Goal: Task Accomplishment & Management: Use online tool/utility

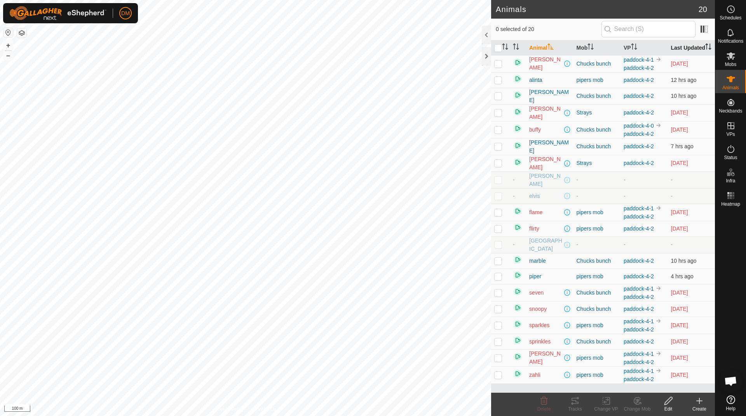
click at [676, 55] on th "Last Updated" at bounding box center [691, 47] width 47 height 15
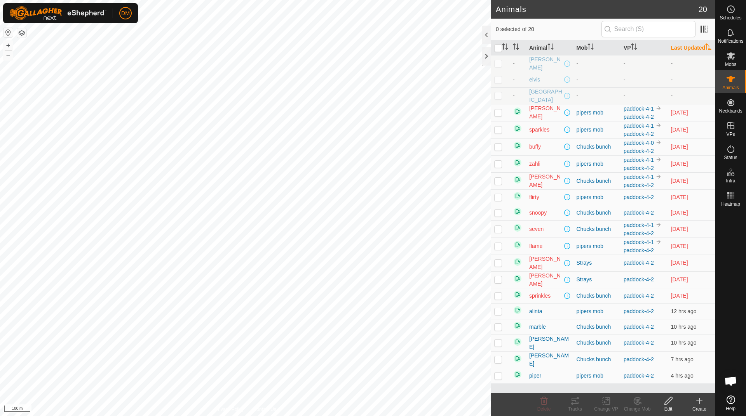
scroll to position [49, 0]
click at [674, 48] on th "Last Updated" at bounding box center [691, 47] width 47 height 15
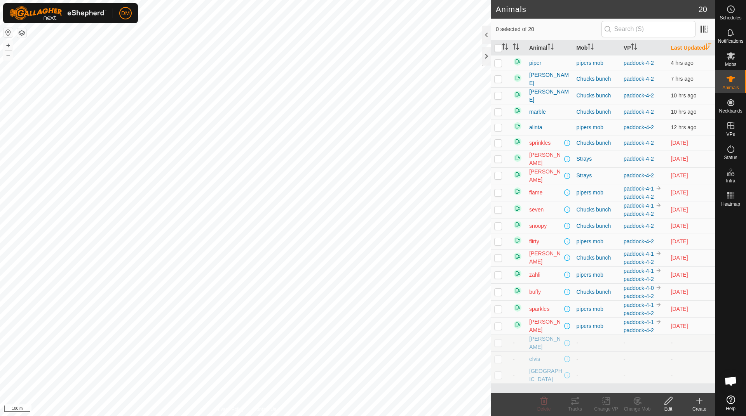
scroll to position [0, 0]
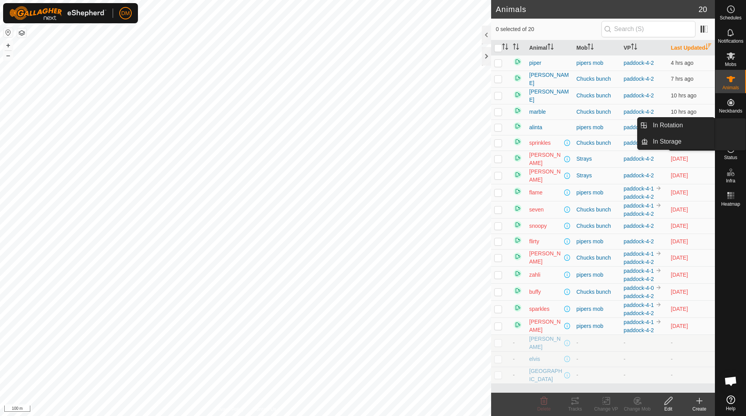
click at [729, 135] on span "VPs" at bounding box center [730, 134] width 9 height 5
click at [679, 129] on link "In Rotation" at bounding box center [681, 126] width 66 height 16
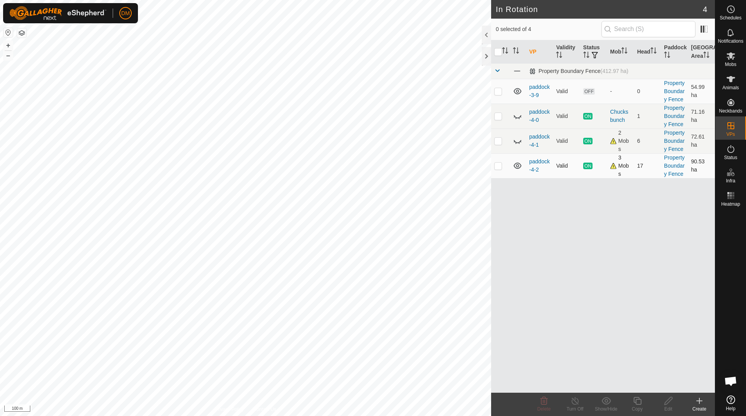
click at [495, 166] on p-checkbox at bounding box center [498, 166] width 8 height 6
click at [639, 408] on div "Copy" at bounding box center [636, 409] width 31 height 7
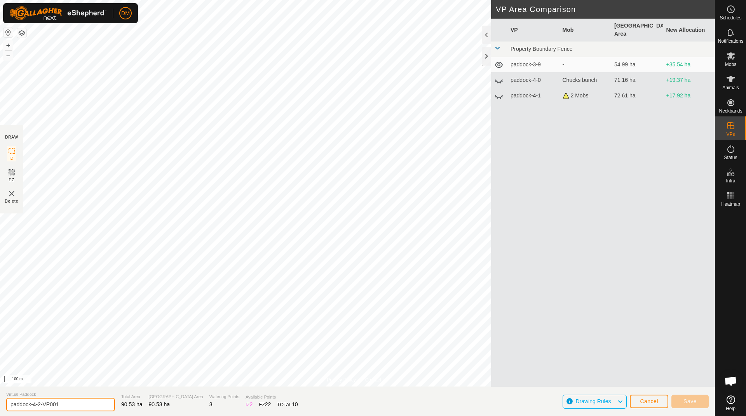
click at [61, 404] on input "paddock-4-2-VP001" at bounding box center [60, 405] width 109 height 14
type input "paddock-4-3"
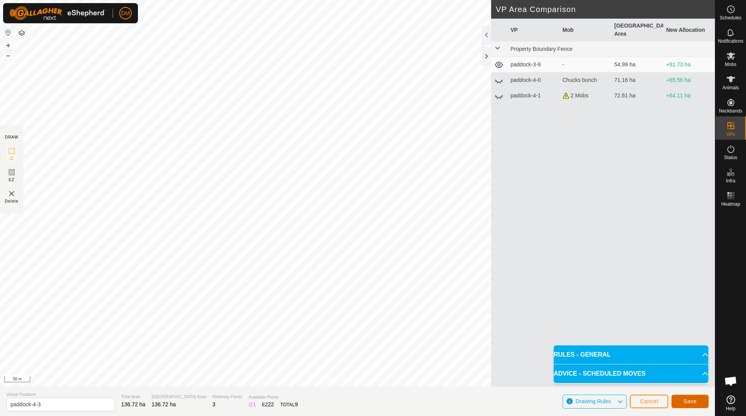
click at [683, 401] on button "Save" at bounding box center [689, 402] width 37 height 14
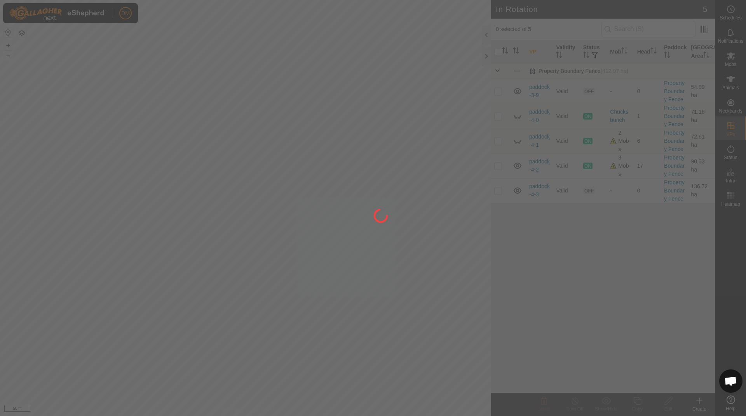
click at [732, 82] on div at bounding box center [373, 208] width 746 height 416
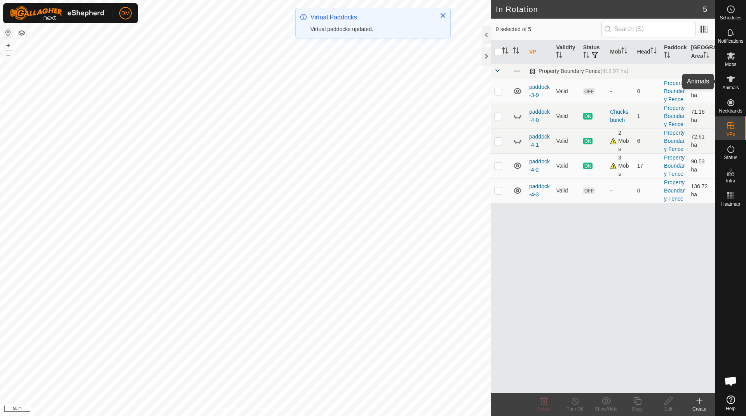
click at [727, 81] on icon at bounding box center [730, 79] width 9 height 9
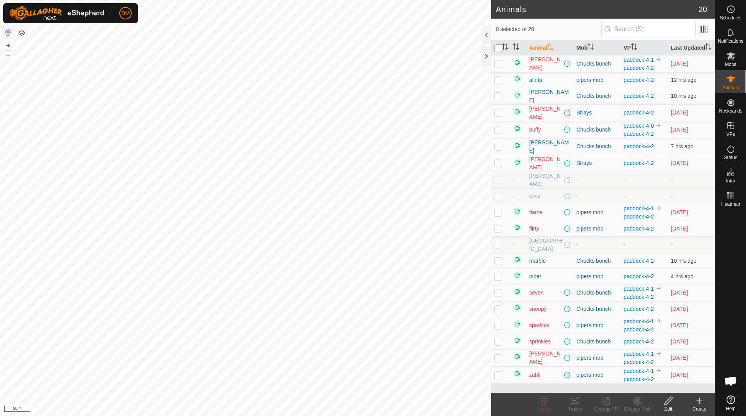
click at [497, 52] on input "checkbox" at bounding box center [498, 48] width 8 height 8
checkbox input "true"
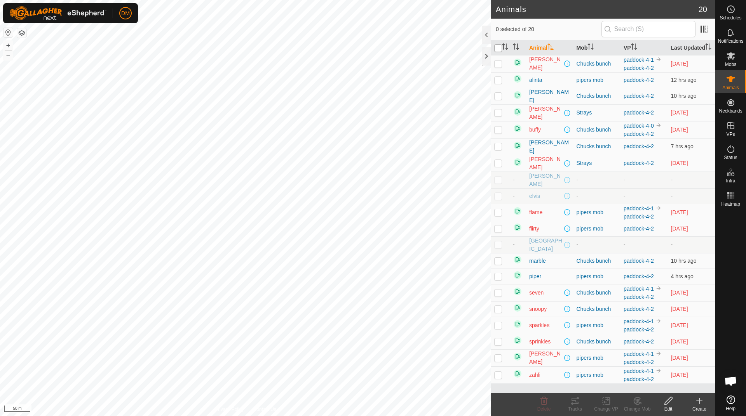
checkbox input "true"
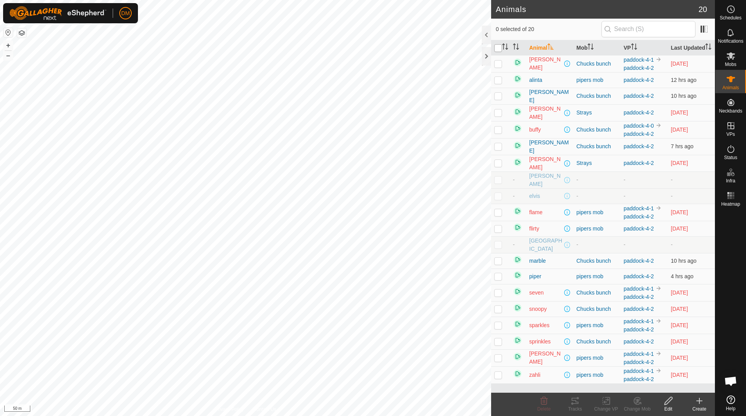
checkbox input "true"
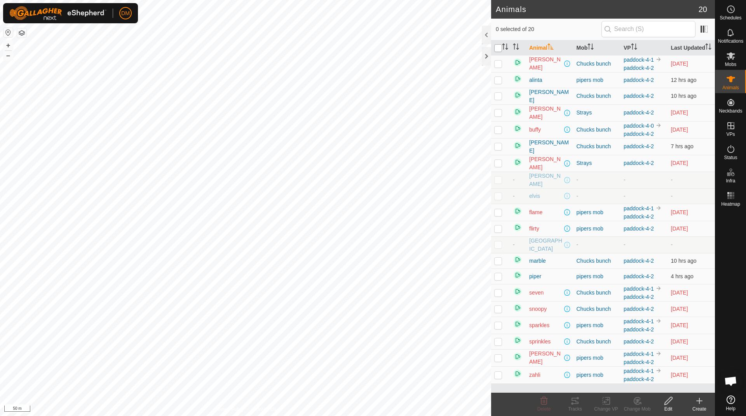
checkbox input "true"
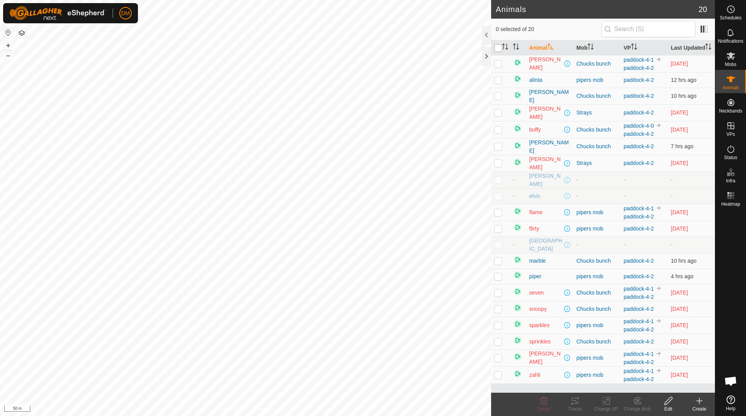
checkbox input "true"
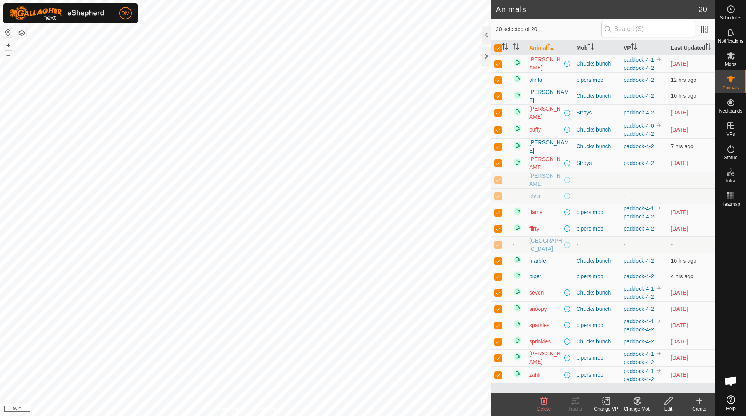
click at [499, 183] on p-checkbox at bounding box center [498, 180] width 8 height 6
checkbox input "false"
click at [498, 199] on p-checkbox at bounding box center [498, 196] width 8 height 6
checkbox input "false"
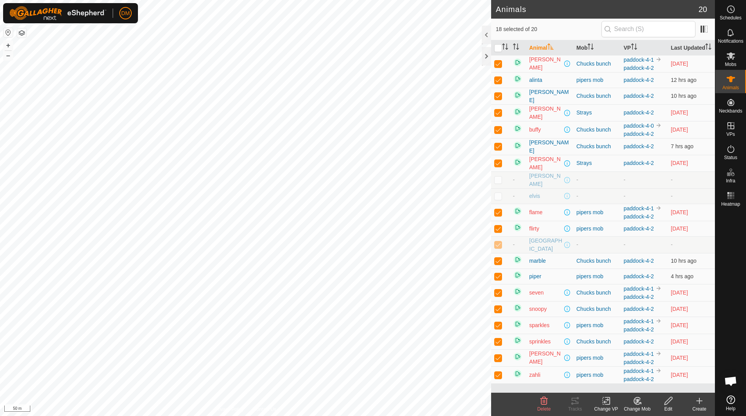
scroll to position [49, 0]
click at [498, 242] on p-checkbox at bounding box center [498, 245] width 8 height 6
checkbox input "false"
click at [605, 403] on icon at bounding box center [606, 401] width 10 height 9
click at [618, 372] on link "Choose VP..." at bounding box center [629, 368] width 77 height 16
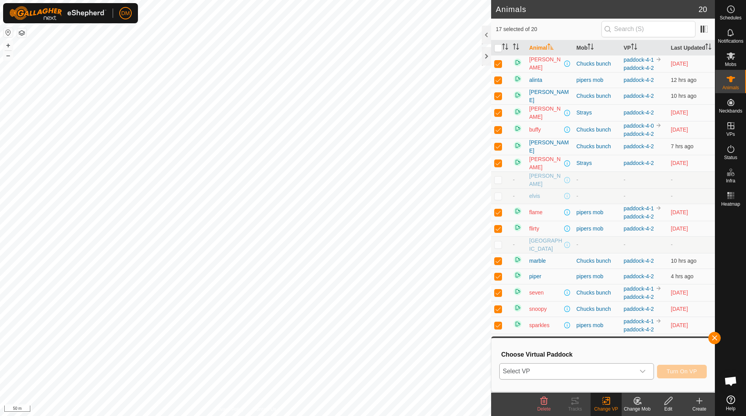
click at [577, 374] on span "Select VP" at bounding box center [566, 372] width 135 height 16
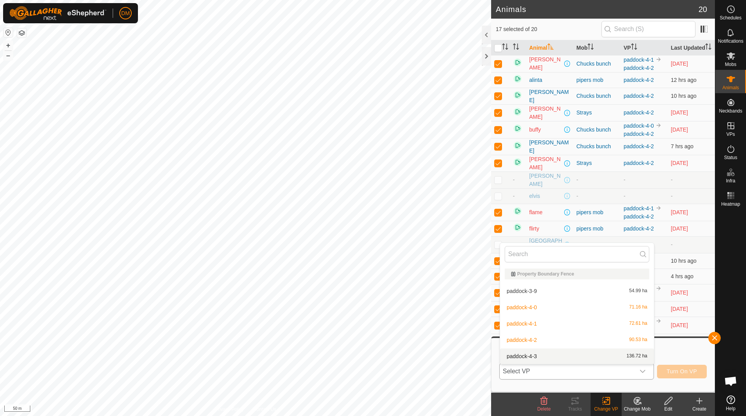
click at [537, 357] on li "paddock-4-3 136.72 ha" at bounding box center [577, 357] width 154 height 16
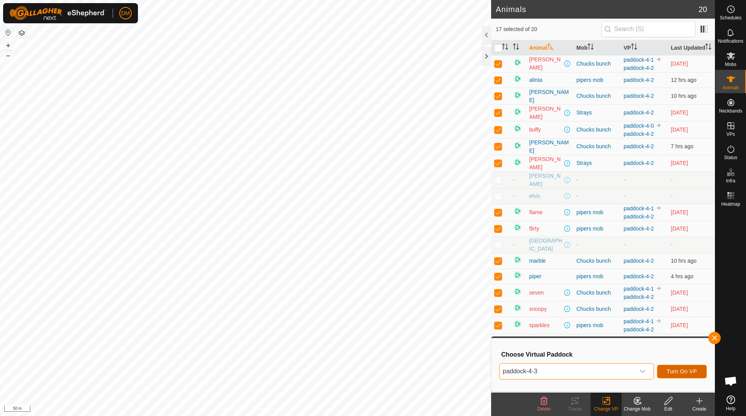
click at [673, 370] on span "Turn On VP" at bounding box center [681, 372] width 30 height 6
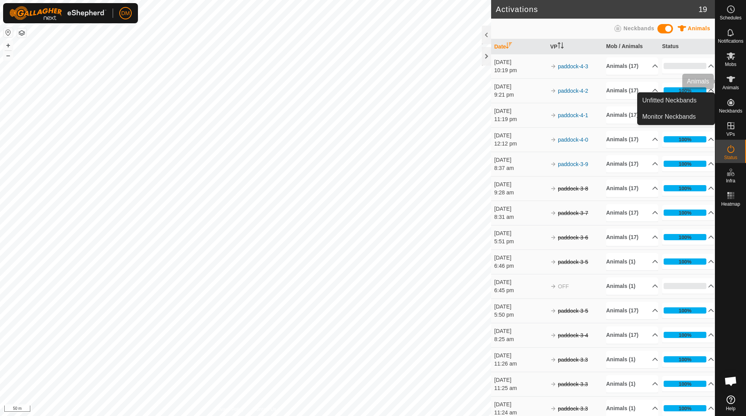
click at [731, 82] on icon at bounding box center [730, 79] width 9 height 6
